Goal: Check status: Check status

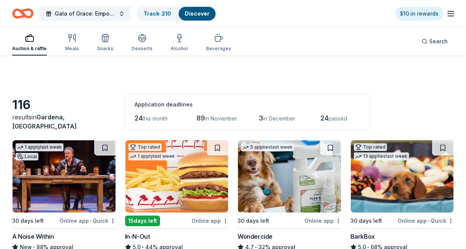
click at [172, 10] on div "Track · 210" at bounding box center [158, 14] width 40 height 14
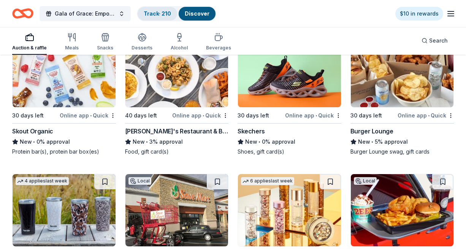
click at [153, 14] on link "Track · 210" at bounding box center [157, 13] width 27 height 6
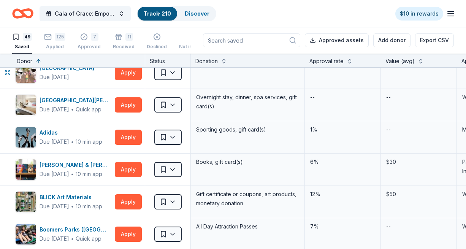
scroll to position [228, 0]
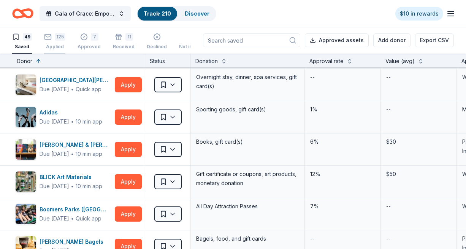
click at [56, 46] on div "Applied" at bounding box center [54, 47] width 21 height 6
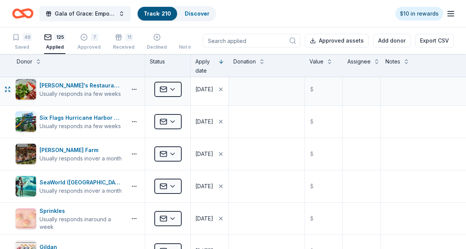
scroll to position [1332, 0]
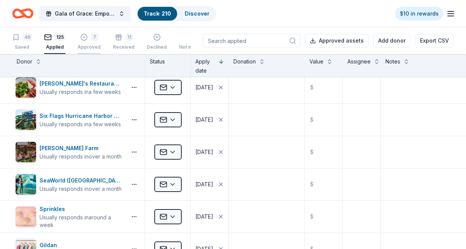
click at [94, 37] on div "7" at bounding box center [95, 37] width 8 height 8
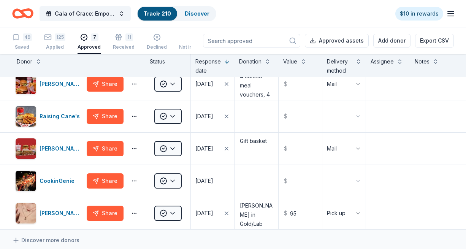
scroll to position [76, 0]
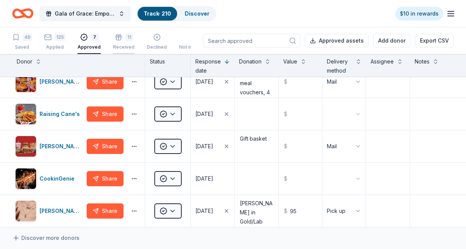
click at [124, 44] on div "11 Received" at bounding box center [124, 41] width 22 height 17
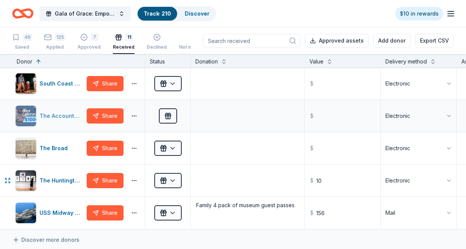
scroll to position [152, 0]
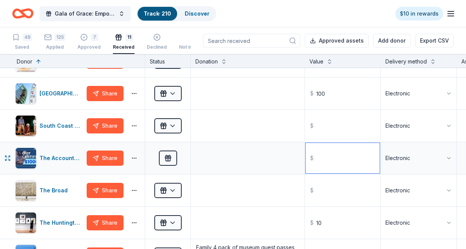
click at [332, 168] on input "text" at bounding box center [343, 158] width 74 height 30
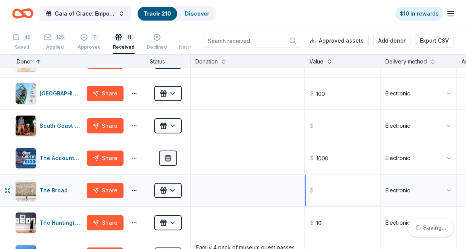
type input "1000.00"
click at [343, 188] on input "text" at bounding box center [343, 190] width 74 height 30
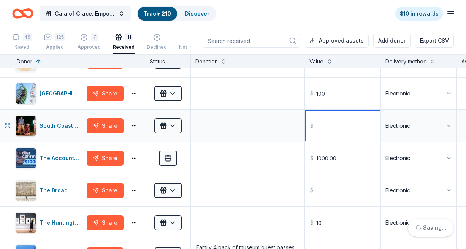
click at [338, 128] on input "text" at bounding box center [343, 126] width 74 height 30
type input "2"
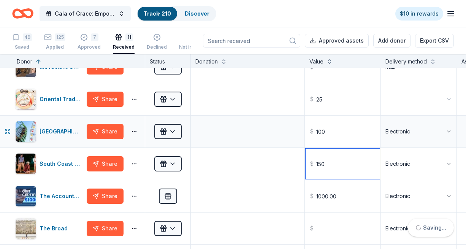
scroll to position [76, 0]
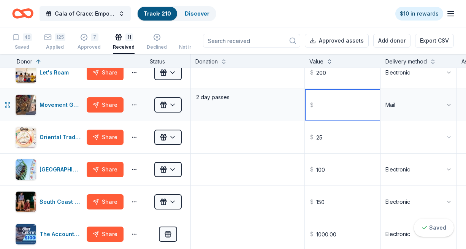
type input "150.00"
click at [334, 117] on input "text" at bounding box center [343, 105] width 74 height 30
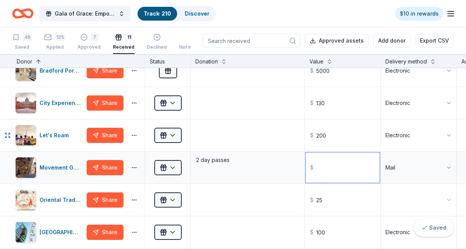
scroll to position [0, 0]
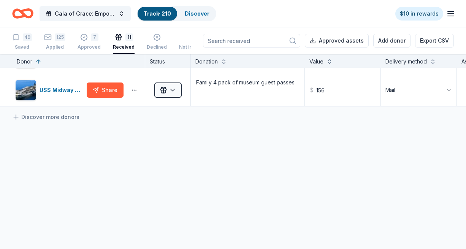
click at [275, 174] on div "Bradford Portraits Share Received $ 5000 Electronic City Experiences Share Rece…" at bounding box center [330, 0] width 660 height 499
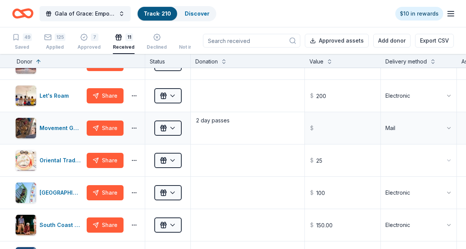
scroll to position [76, 0]
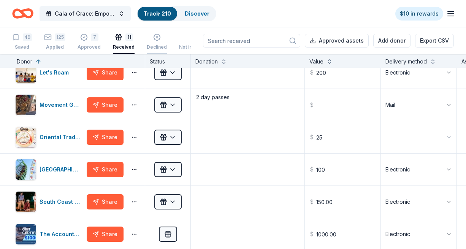
click at [157, 42] on div "Declined" at bounding box center [157, 41] width 20 height 17
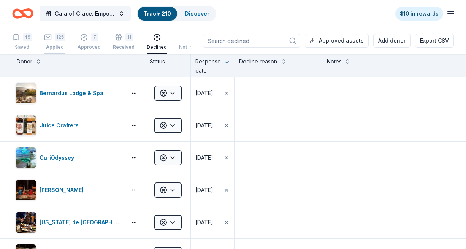
click at [57, 42] on div "125 Applied" at bounding box center [54, 41] width 21 height 17
